Goal: Contribute content

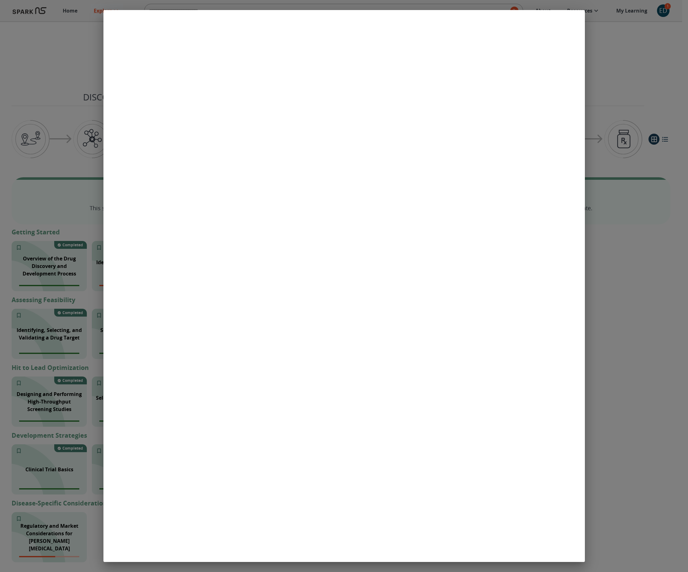
scroll to position [552, 0]
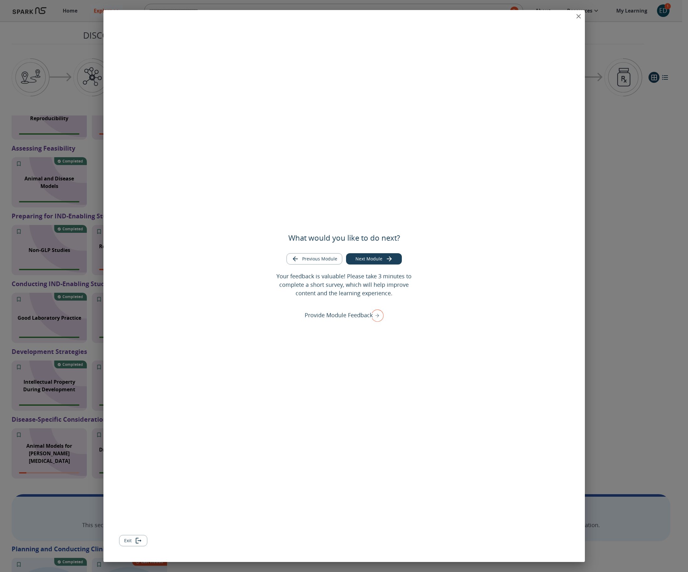
click at [127, 542] on button "Exit" at bounding box center [133, 541] width 28 height 12
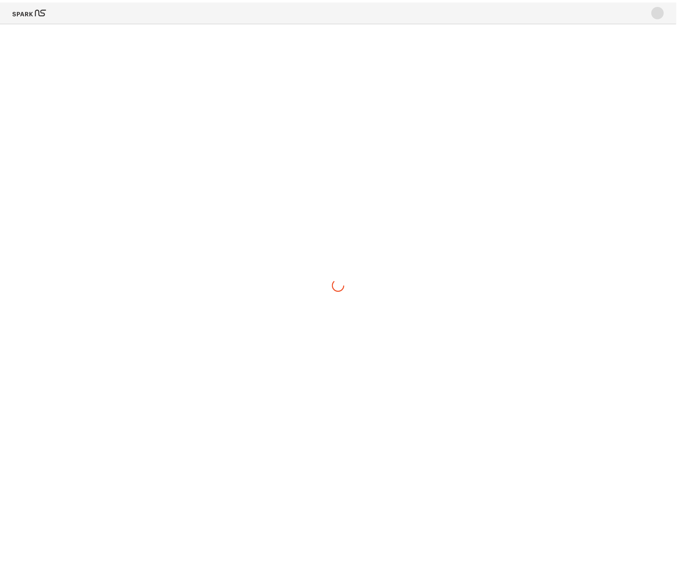
scroll to position [0, 0]
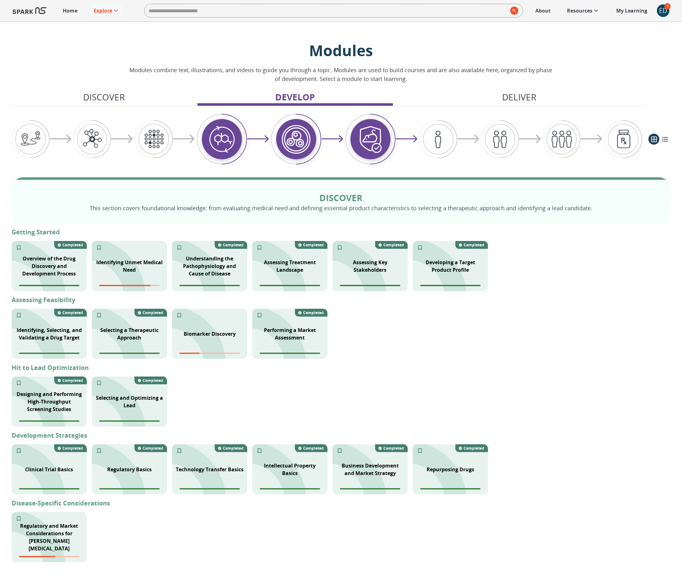
click at [34, 12] on img at bounding box center [30, 10] width 34 height 15
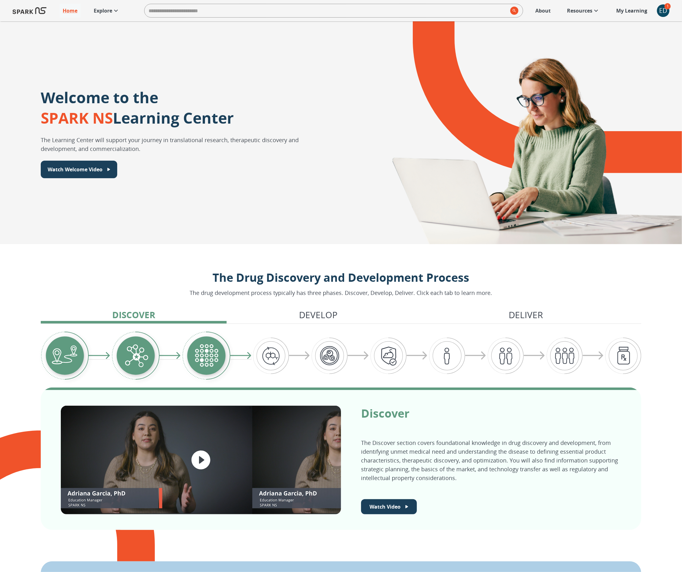
click at [661, 9] on div "ED" at bounding box center [663, 10] width 13 height 13
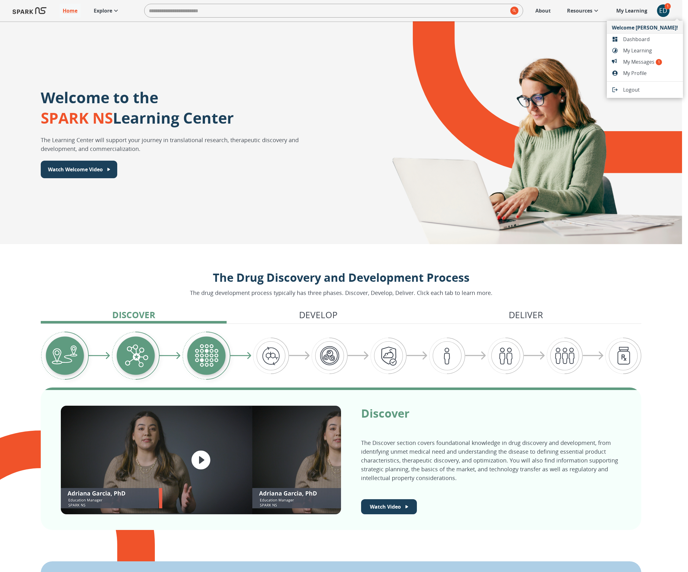
click at [621, 39] on div at bounding box center [617, 39] width 11 height 6
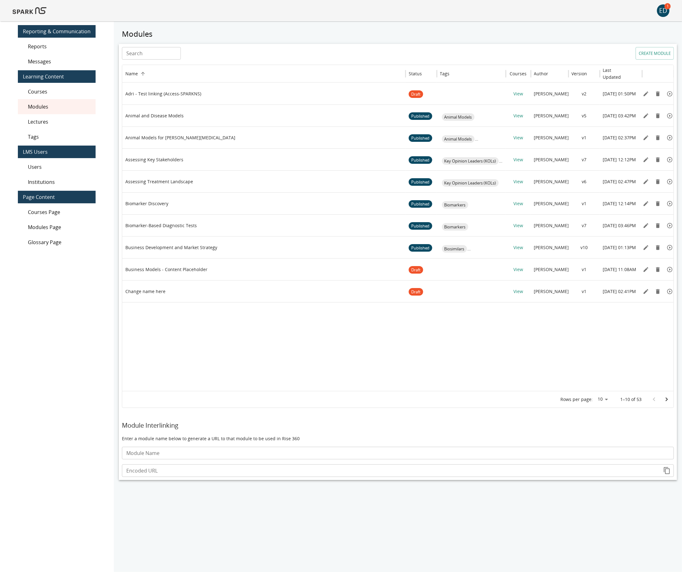
click at [154, 53] on input "Search" at bounding box center [151, 53] width 59 height 13
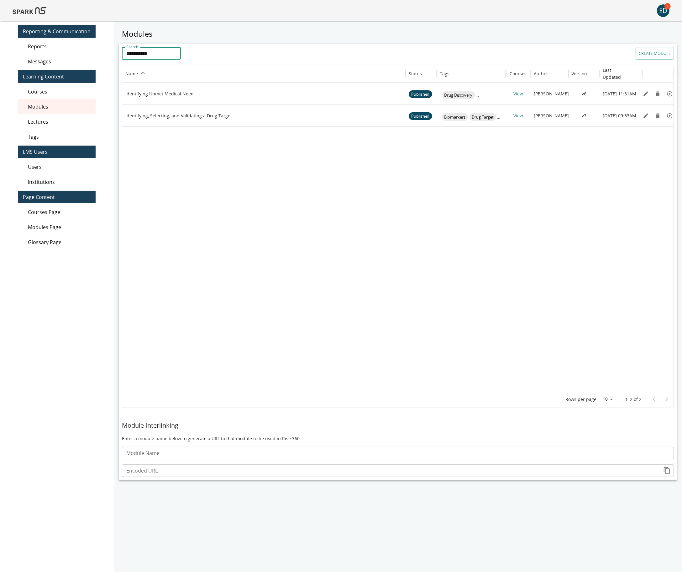
type input "**********"
click at [645, 94] on icon "Edit" at bounding box center [646, 93] width 5 height 5
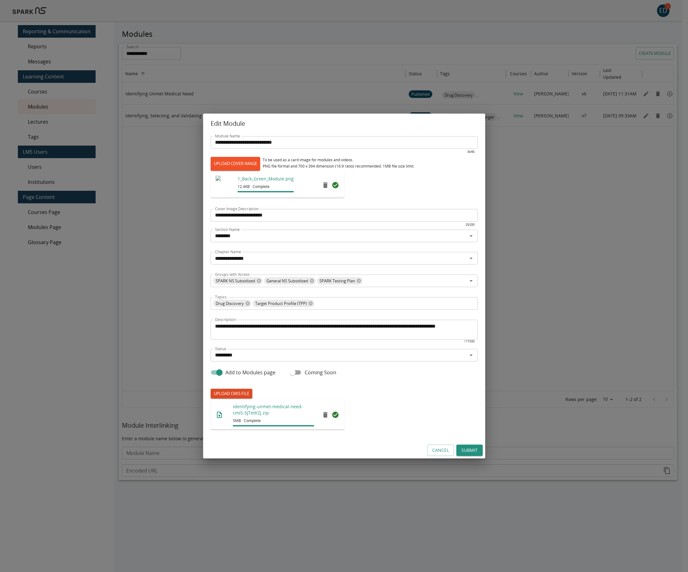
click at [230, 396] on label "UPLOAD CMI5 FILE" at bounding box center [232, 394] width 42 height 10
click at [211, 398] on input "UPLOAD CMI5 FILE" at bounding box center [211, 398] width 0 height 0
type input "**********"
click at [468, 448] on button "Submit" at bounding box center [470, 450] width 26 height 12
